Goal: Task Accomplishment & Management: Manage account settings

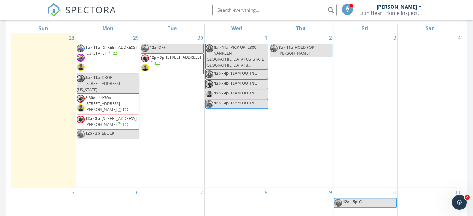
scroll to position [271, 0]
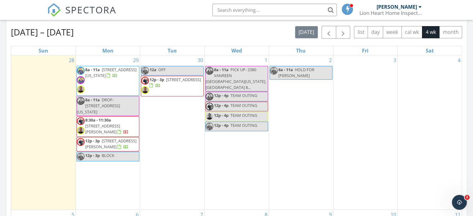
click at [116, 84] on span "8a - 11a 2380 Vanreen Dr, Colorado Springs 80919" at bounding box center [108, 81] width 62 height 28
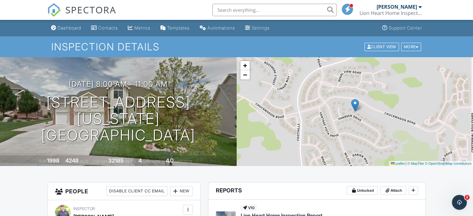
click at [397, 10] on div "Lion Heart Home Inspections, LLC" at bounding box center [390, 13] width 62 height 6
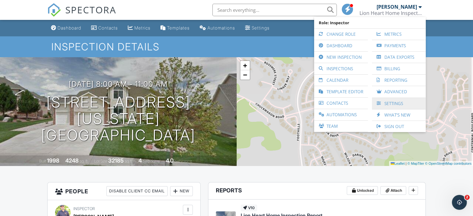
click at [394, 104] on link "Settings" at bounding box center [399, 103] width 48 height 11
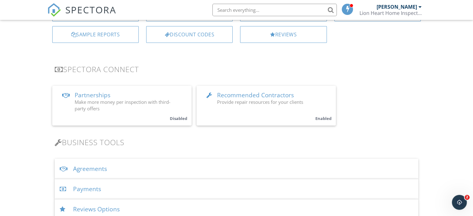
scroll to position [174, 0]
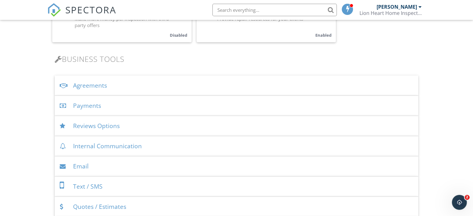
click at [87, 103] on div "Payments" at bounding box center [236, 106] width 363 height 20
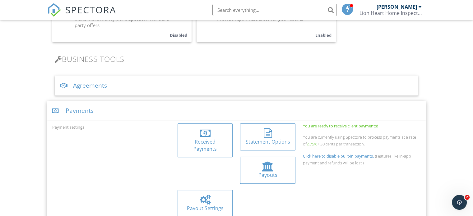
click at [206, 134] on div at bounding box center [205, 133] width 11 height 10
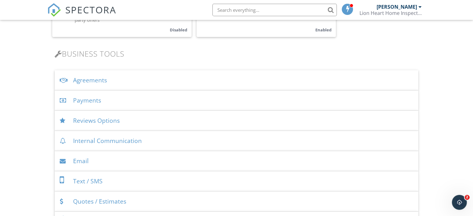
click at [99, 104] on div "Payments" at bounding box center [236, 100] width 363 height 20
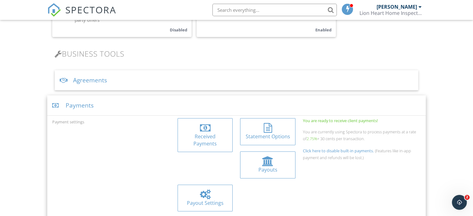
click at [198, 136] on div "Received Payments" at bounding box center [204, 140] width 45 height 14
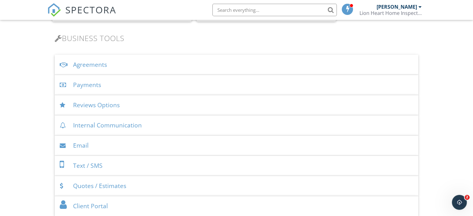
drag, startPoint x: 475, startPoint y: 40, endPoint x: 477, endPoint y: 78, distance: 38.0
click at [103, 87] on div "Payments" at bounding box center [236, 85] width 363 height 20
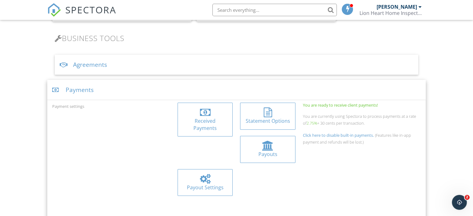
click at [228, 174] on div at bounding box center [204, 179] width 45 height 10
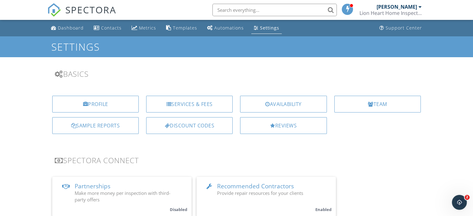
click at [402, 7] on div "[PERSON_NAME]" at bounding box center [396, 7] width 40 height 6
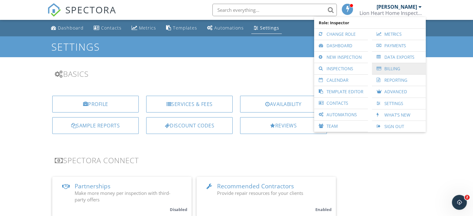
click at [392, 66] on link "Billing" at bounding box center [399, 68] width 48 height 11
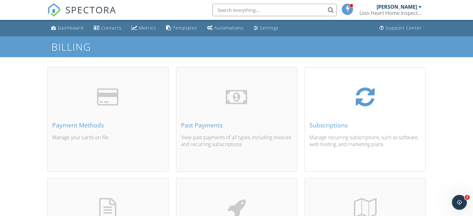
click at [320, 131] on div "Subscriptions Manage recurring subscriptions, such as software, web hosting, an…" at bounding box center [365, 126] width 121 height 89
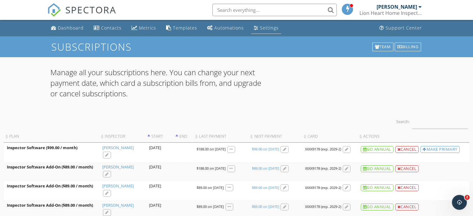
click at [270, 24] on link "Settings" at bounding box center [266, 28] width 30 height 12
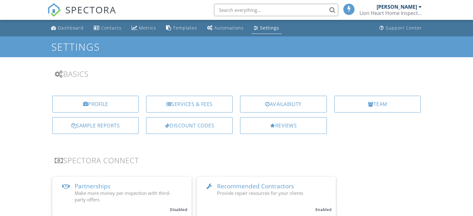
scroll to position [246, 0]
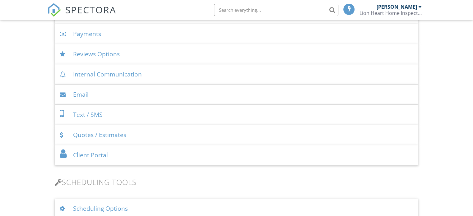
click at [90, 35] on div "Payments" at bounding box center [236, 34] width 363 height 20
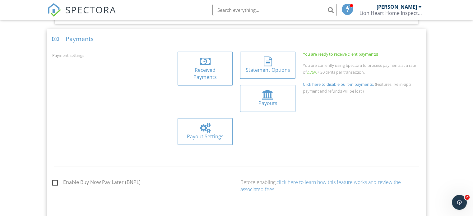
click at [364, 73] on p "You are currently using Spectora to process payments at a rate of 2.75% + 30 ce…" at bounding box center [362, 69] width 118 height 14
drag, startPoint x: 364, startPoint y: 73, endPoint x: 305, endPoint y: 74, distance: 59.4
click at [305, 74] on p "You are currently using Spectora to process payments at a rate of 2.75% + 30 ce…" at bounding box center [362, 69] width 118 height 14
copy div "2.75% + 30 cents per transaction."
